Goal: Task Accomplishment & Management: Manage account settings

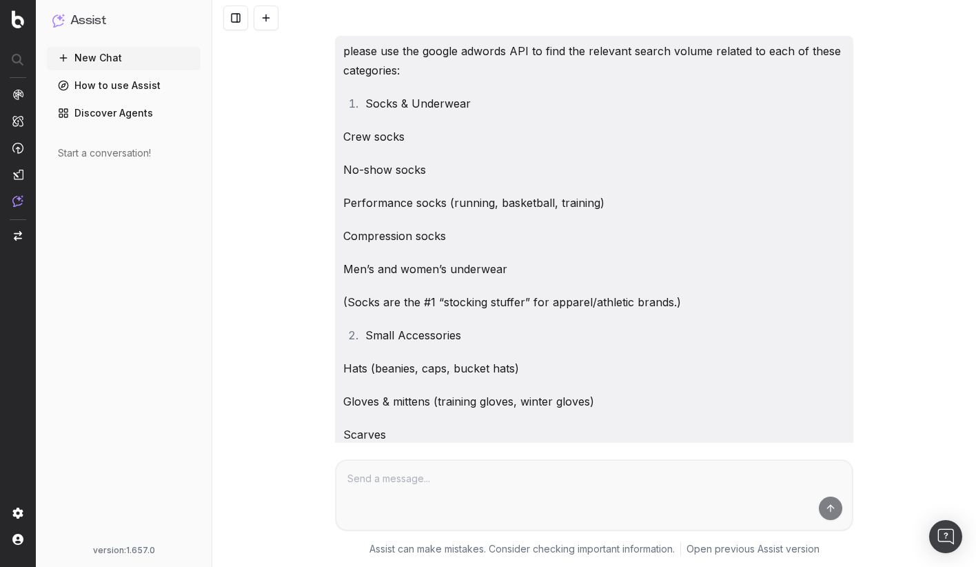
scroll to position [5980, 0]
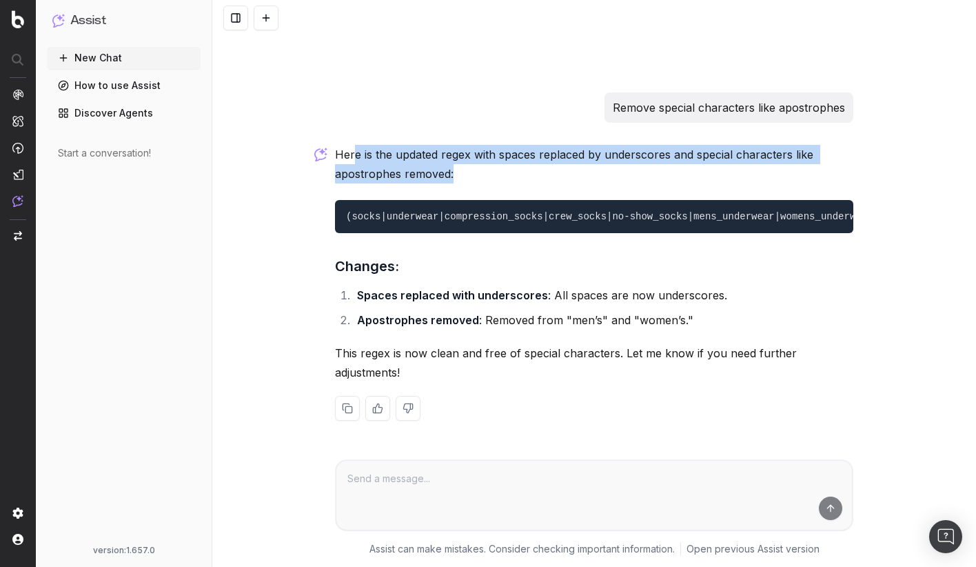
drag, startPoint x: 355, startPoint y: 147, endPoint x: 659, endPoint y: 172, distance: 304.5
click at [659, 172] on p "Here is the updated regex with spaces replaced by underscores and special chara…" at bounding box center [594, 164] width 519 height 39
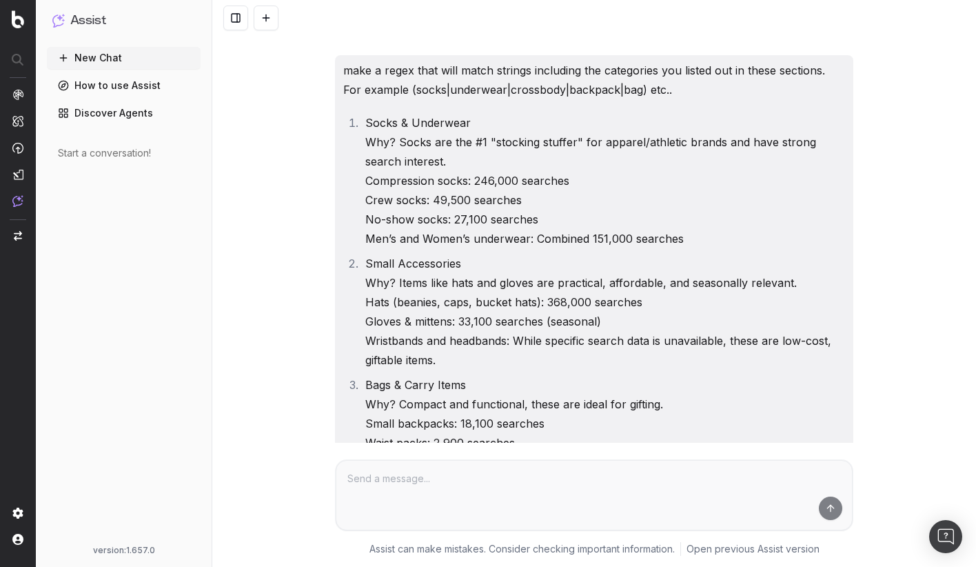
scroll to position [4909, 0]
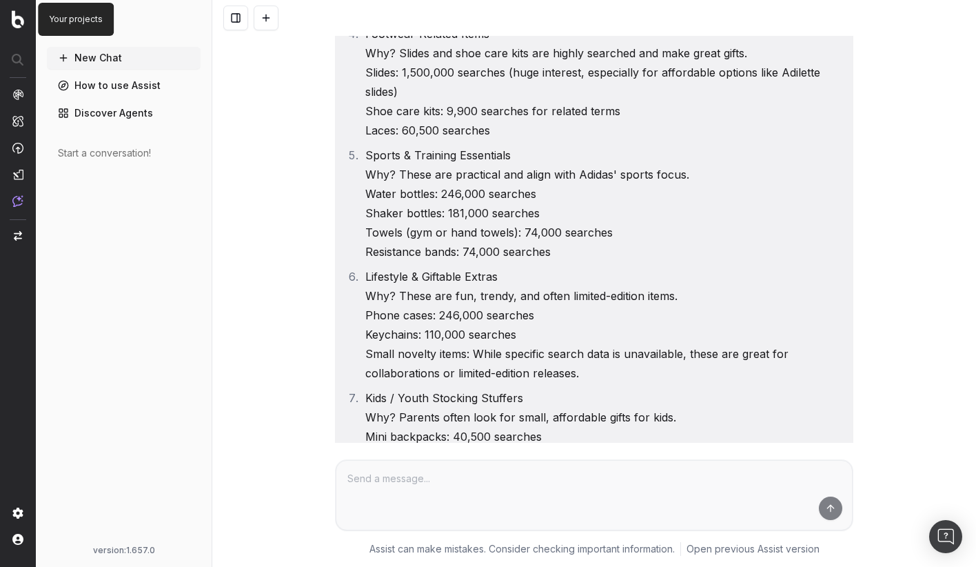
click at [19, 22] on img at bounding box center [18, 19] width 12 height 18
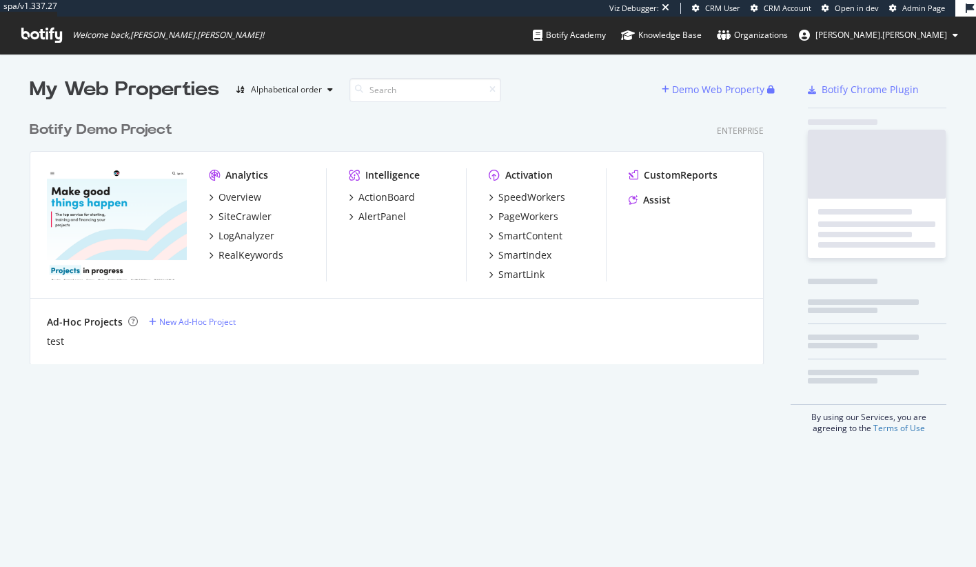
scroll to position [560, 963]
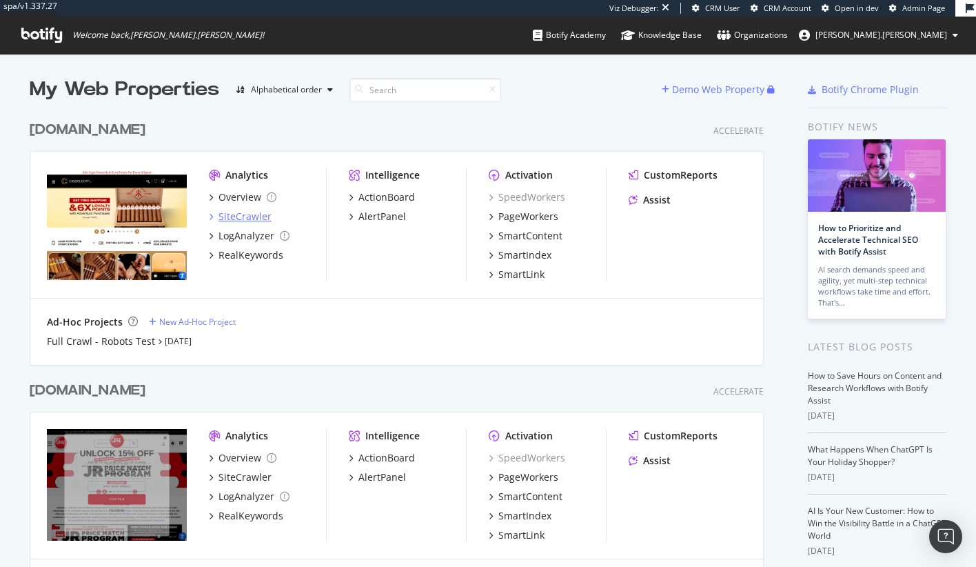
click at [239, 213] on div "SiteCrawler" at bounding box center [245, 217] width 53 height 14
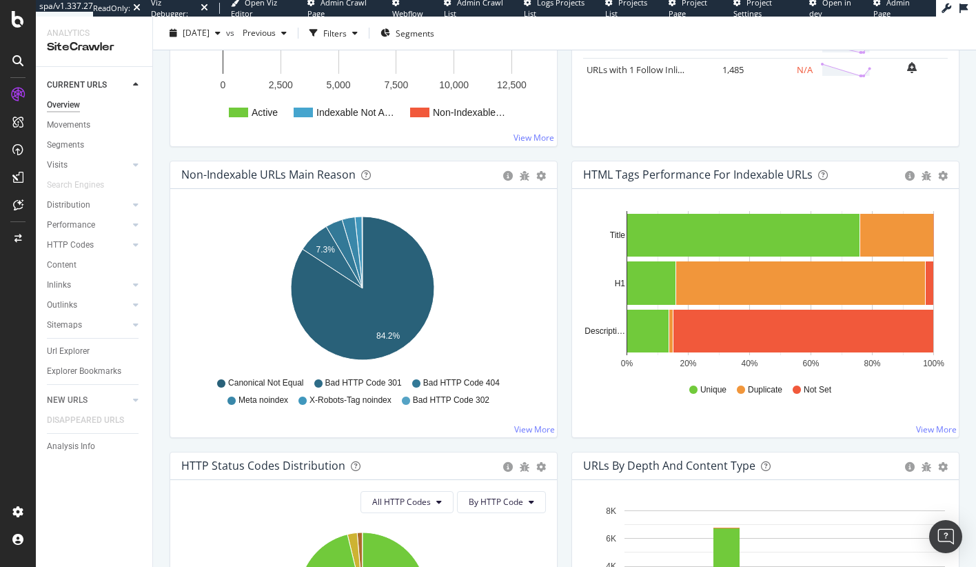
scroll to position [397, 0]
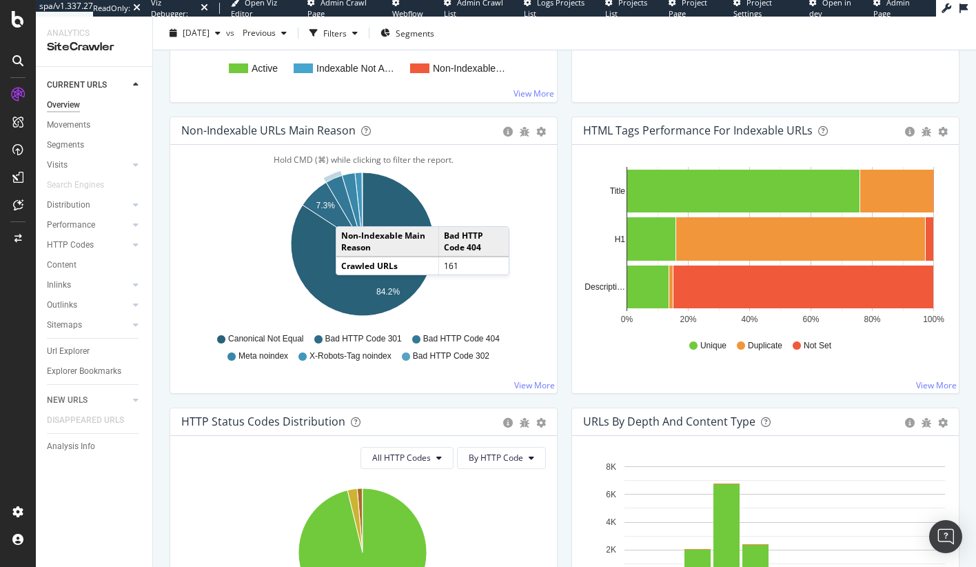
click at [341, 261] on td "Crawled URLs" at bounding box center [387, 266] width 102 height 18
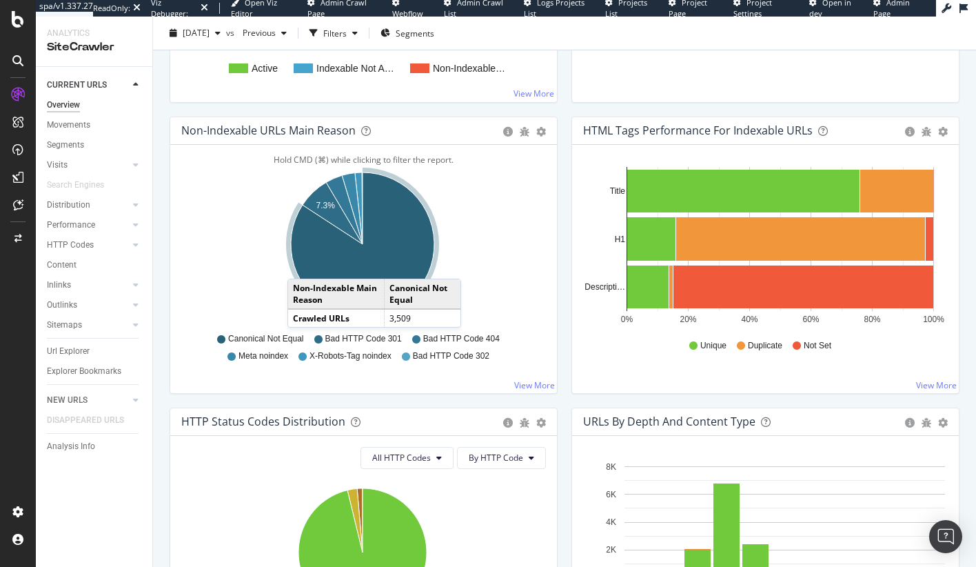
click at [301, 263] on icon "A chart." at bounding box center [362, 243] width 143 height 143
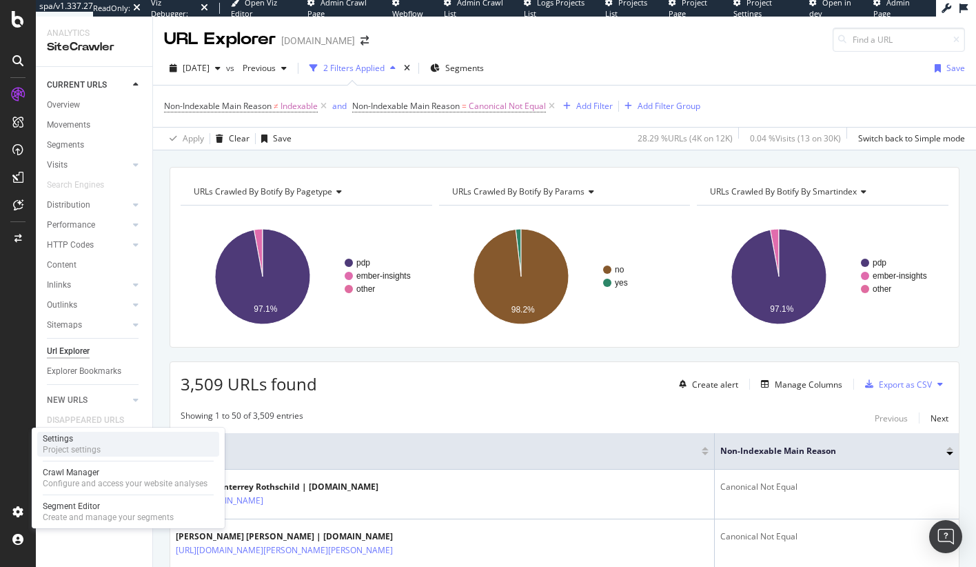
click at [106, 438] on div "Settings Project settings" at bounding box center [128, 444] width 182 height 25
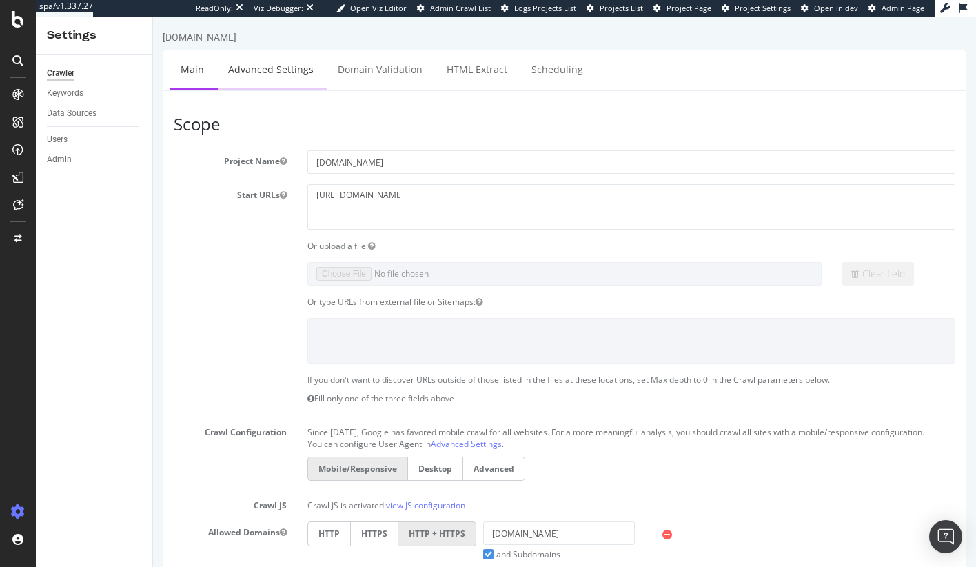
click at [259, 73] on link "Advanced Settings" at bounding box center [271, 69] width 106 height 38
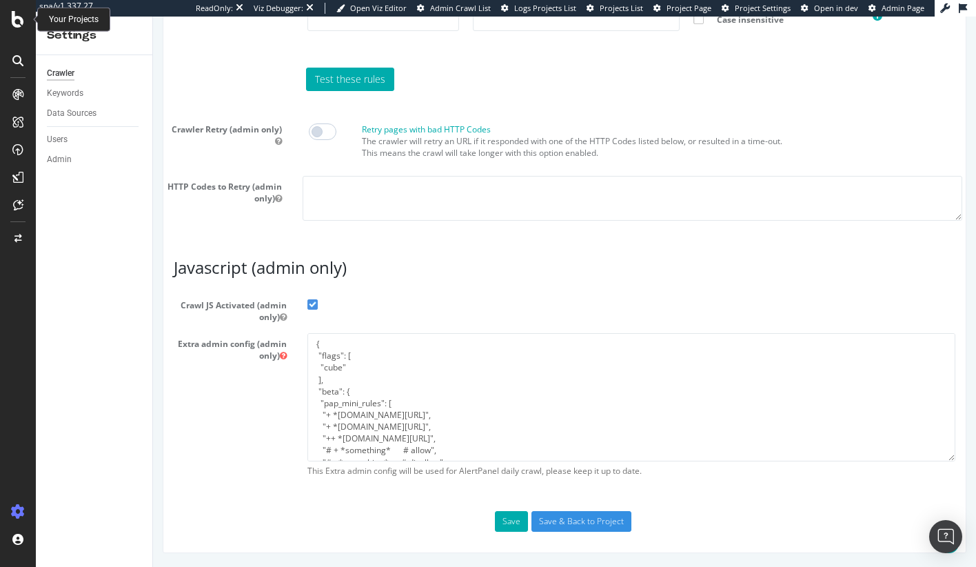
click at [23, 23] on icon at bounding box center [18, 19] width 12 height 17
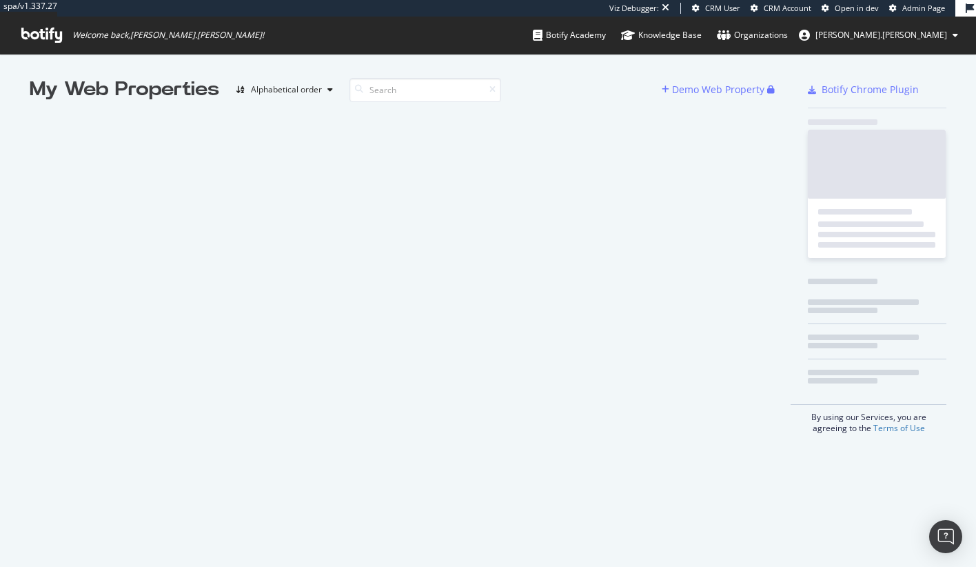
scroll to position [560, 963]
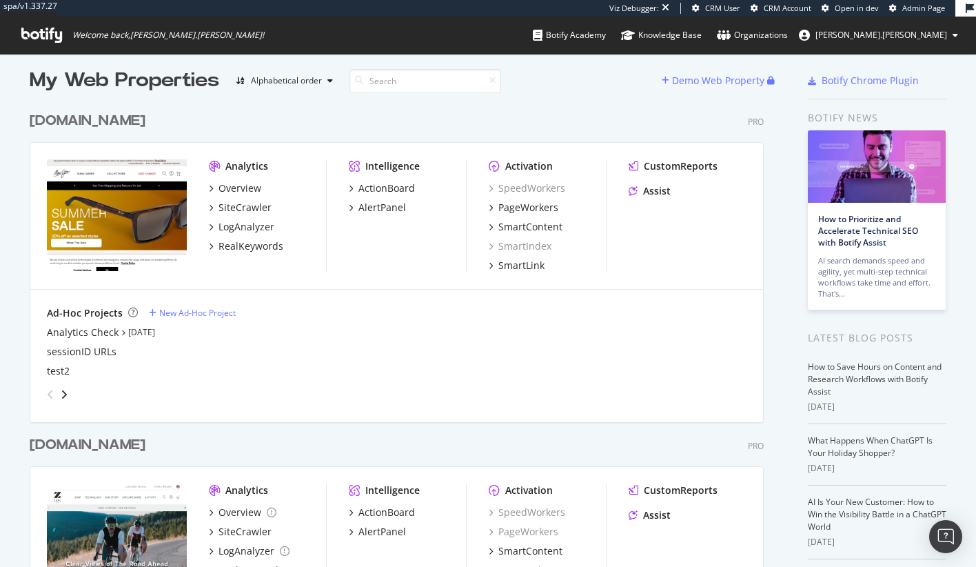
scroll to position [11, 0]
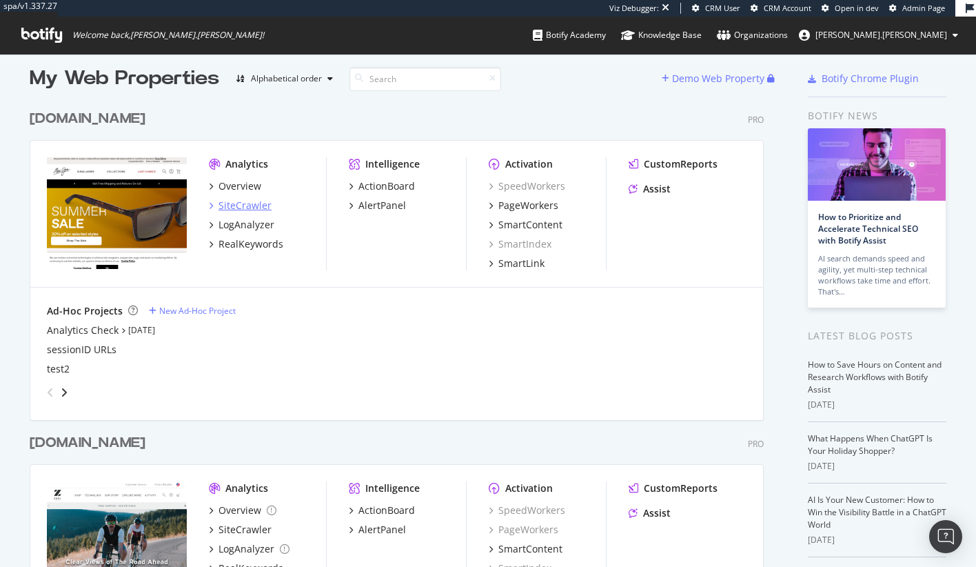
click at [234, 203] on div "SiteCrawler" at bounding box center [245, 206] width 53 height 14
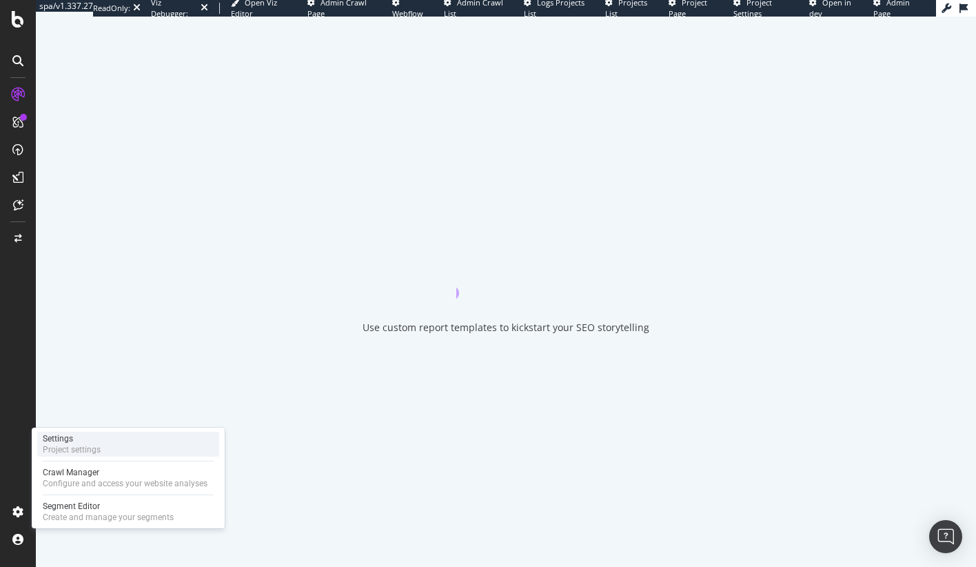
click at [103, 449] on div "Settings Project settings" at bounding box center [128, 444] width 182 height 25
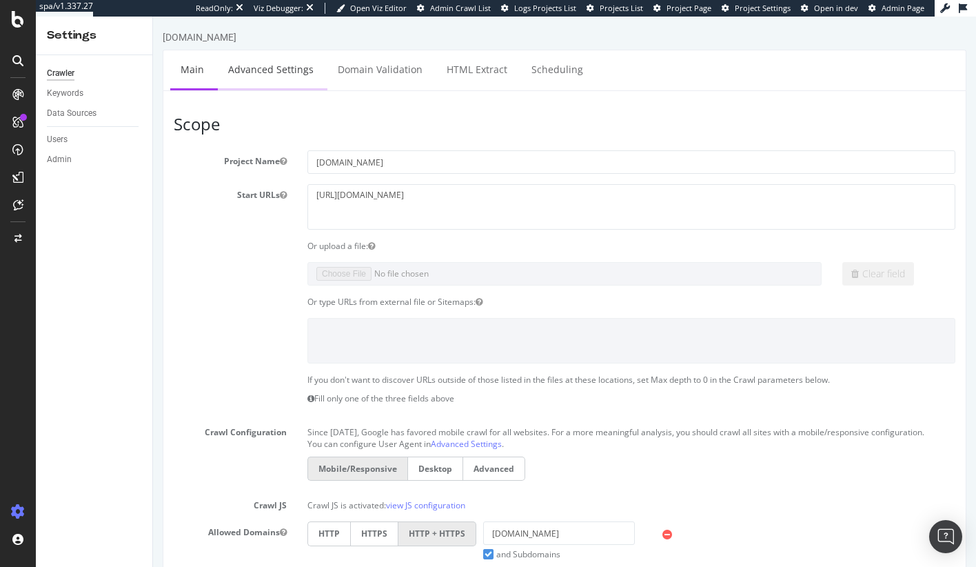
click at [294, 71] on link "Advanced Settings" at bounding box center [271, 69] width 106 height 38
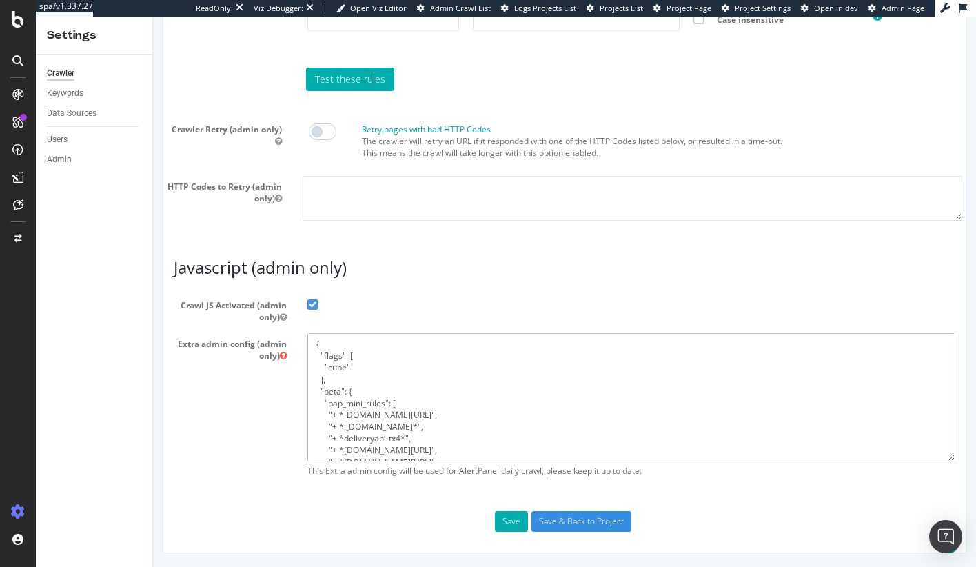
drag, startPoint x: 405, startPoint y: 428, endPoint x: 328, endPoint y: 428, distance: 77.9
click at [328, 428] on textarea "{ "flags": [ "cube" ], "beta": { "pap_mini_rules": [ "+ *[DOMAIN_NAME][URL]", "…" at bounding box center [632, 397] width 648 height 128
